Goal: Task Accomplishment & Management: Use online tool/utility

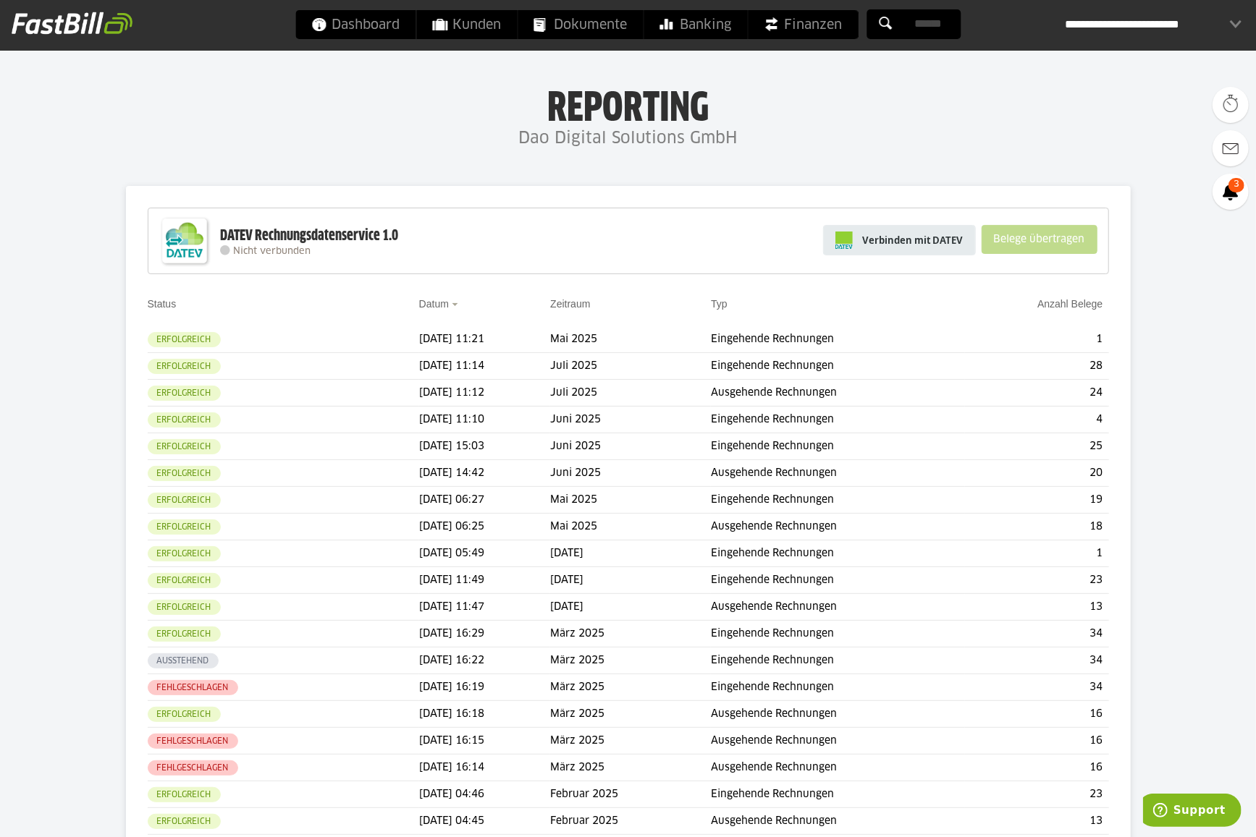
click at [939, 242] on span "Verbinden mit DATEV" at bounding box center [913, 240] width 101 height 14
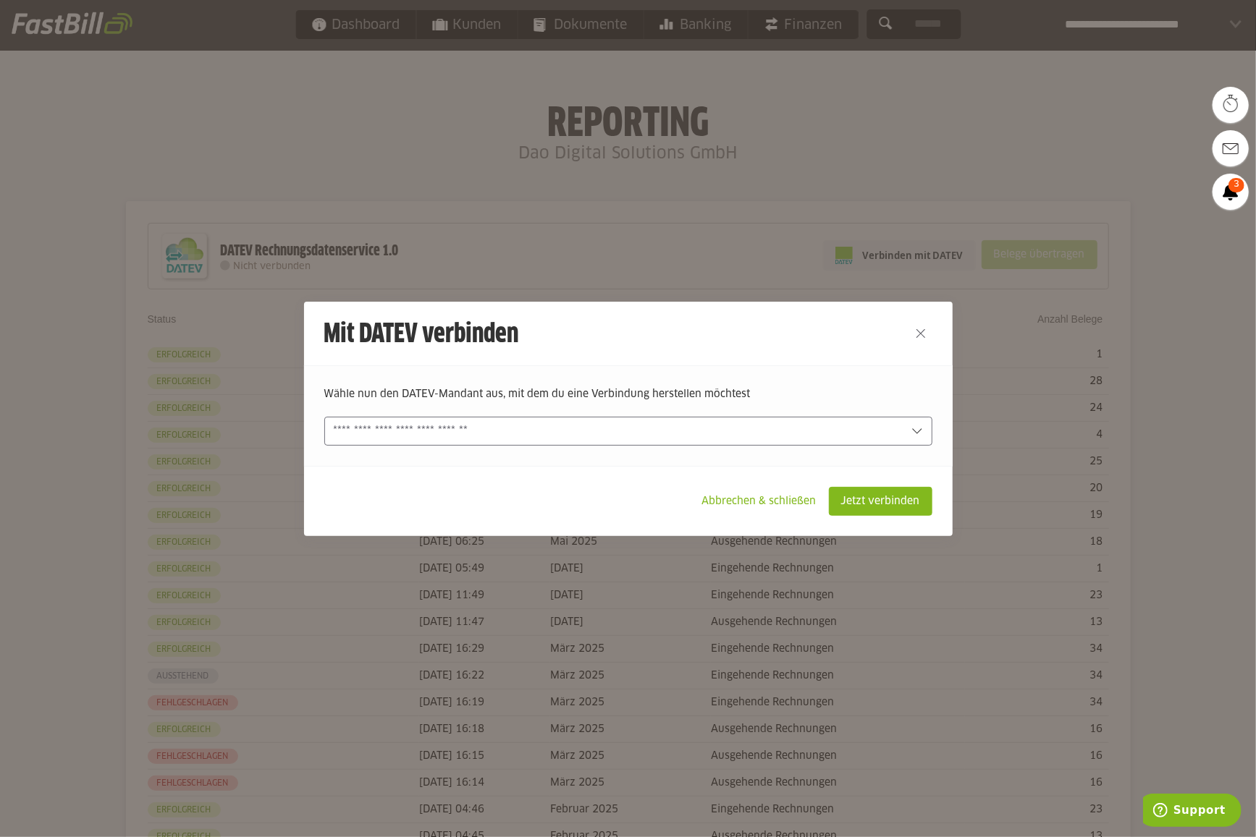
click at [724, 446] on div "Wähle nun den DATEV-Mandant aus, mit dem du eine Verbindung herstellen möchtest…" at bounding box center [628, 415] width 648 height 101
click at [724, 433] on input "text" at bounding box center [618, 431] width 569 height 16
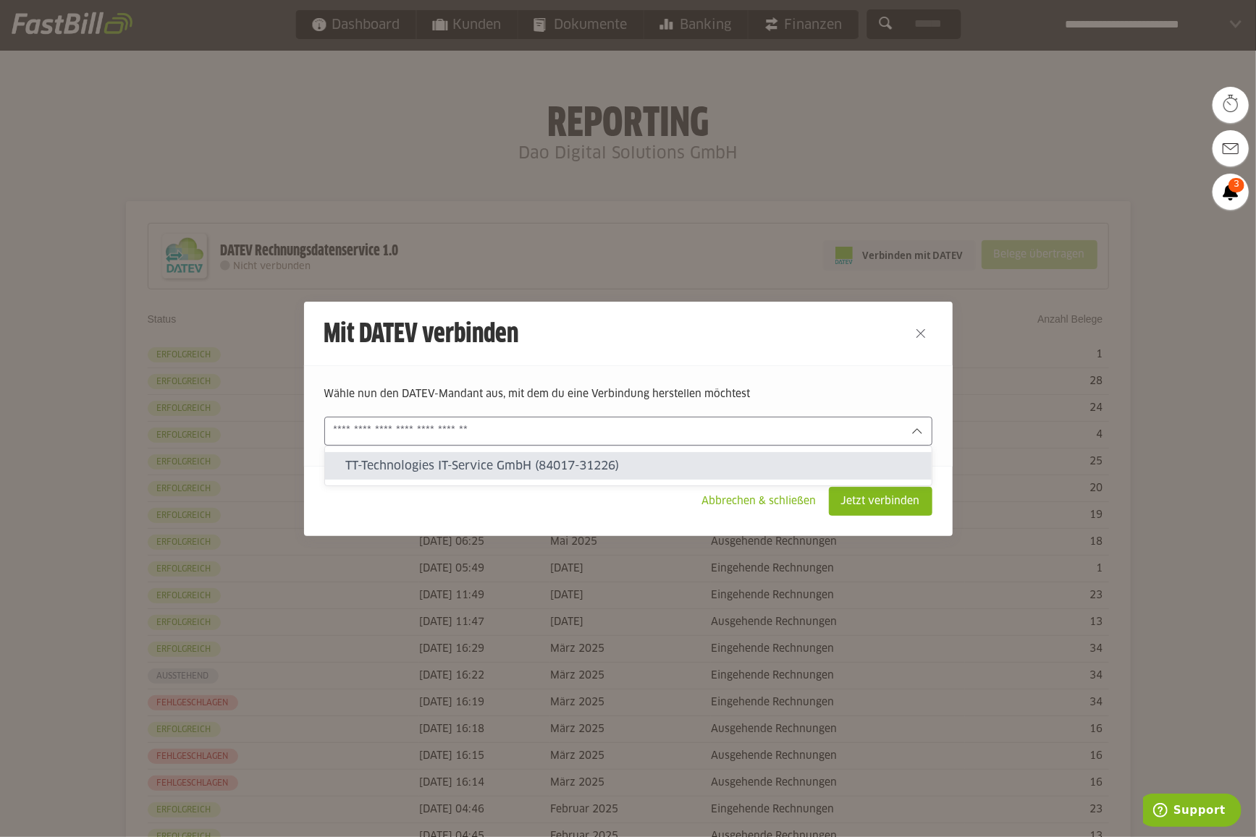
click at [702, 462] on slot "TT-Technologies IT-Service GmbH (84017-31226)" at bounding box center [632, 466] width 575 height 16
type input "**********"
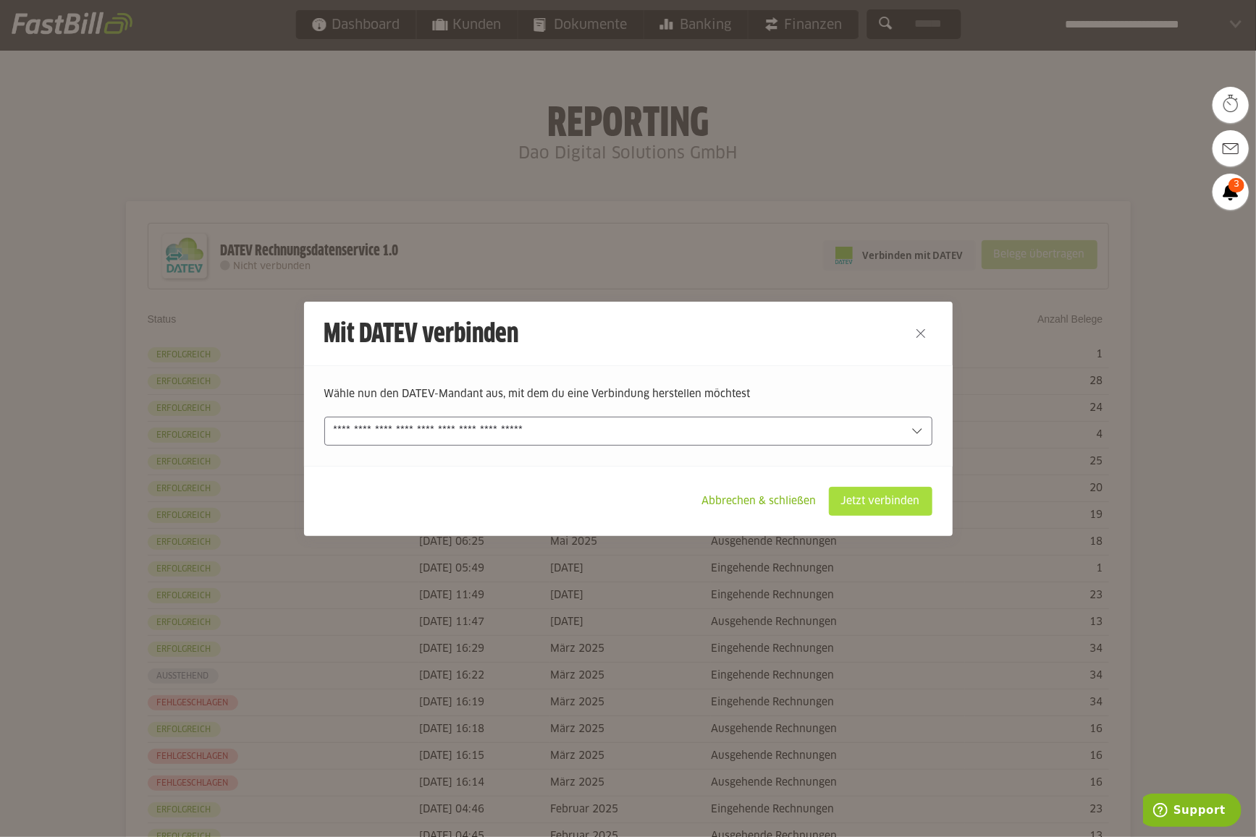
click at [862, 506] on slot "Jetzt verbinden" at bounding box center [880, 501] width 102 height 27
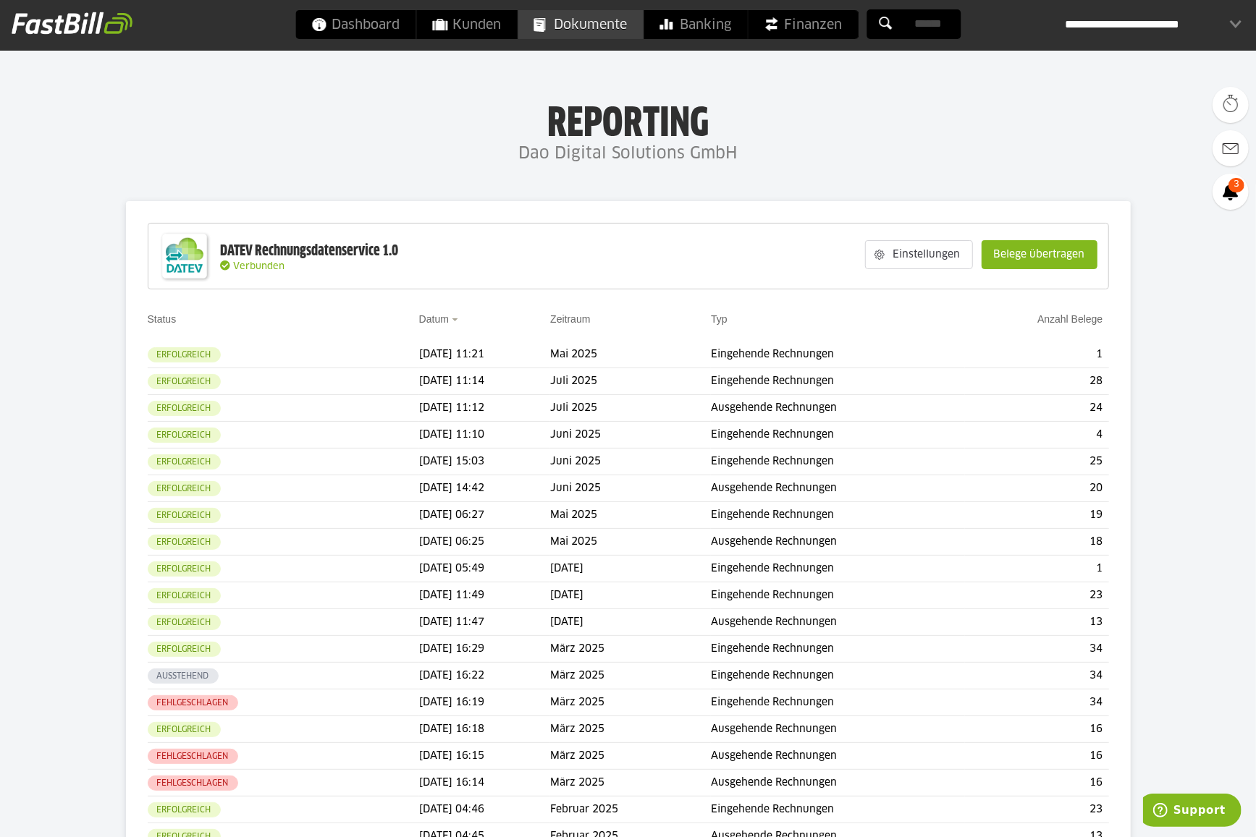
click at [584, 32] on span "Dokumente" at bounding box center [579, 24] width 93 height 29
